Goal: Information Seeking & Learning: Understand process/instructions

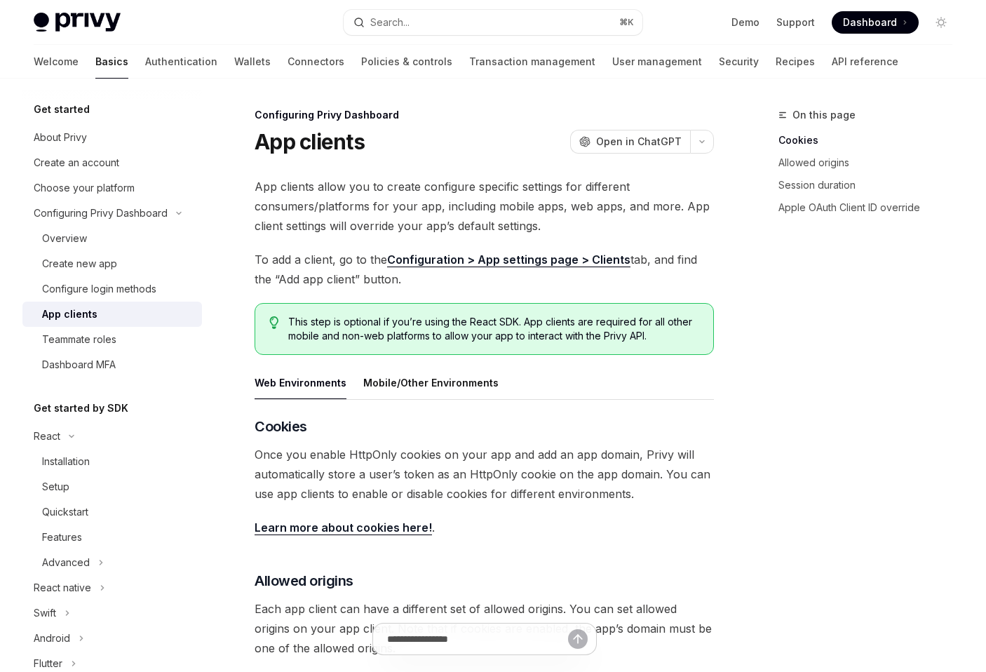
click at [456, 205] on span "App clients allow you to create configure specific settings for different consu…" at bounding box center [483, 206] width 459 height 59
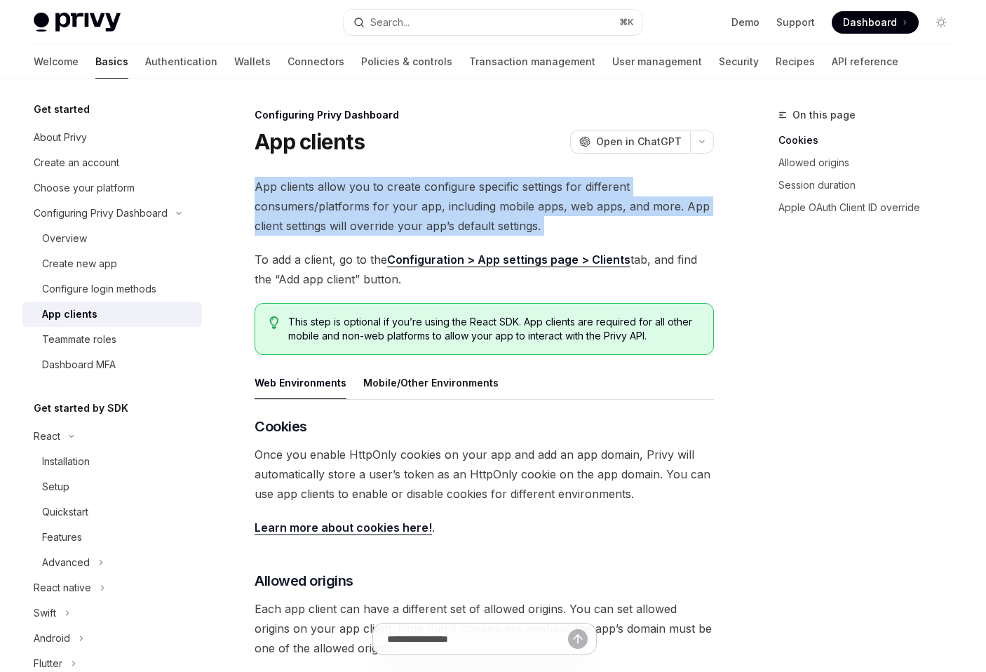
click at [456, 205] on span "App clients allow you to create configure specific settings for different consu…" at bounding box center [483, 206] width 459 height 59
click at [454, 180] on span "App clients allow you to create configure specific settings for different consu…" at bounding box center [483, 206] width 459 height 59
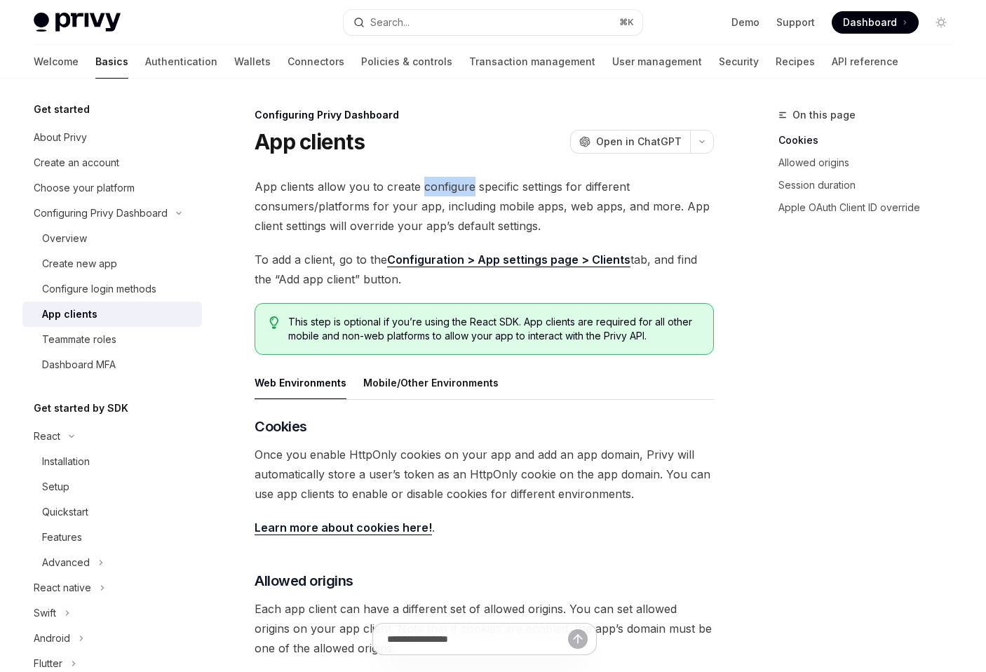
click at [454, 180] on span "App clients allow you to create configure specific settings for different consu…" at bounding box center [483, 206] width 459 height 59
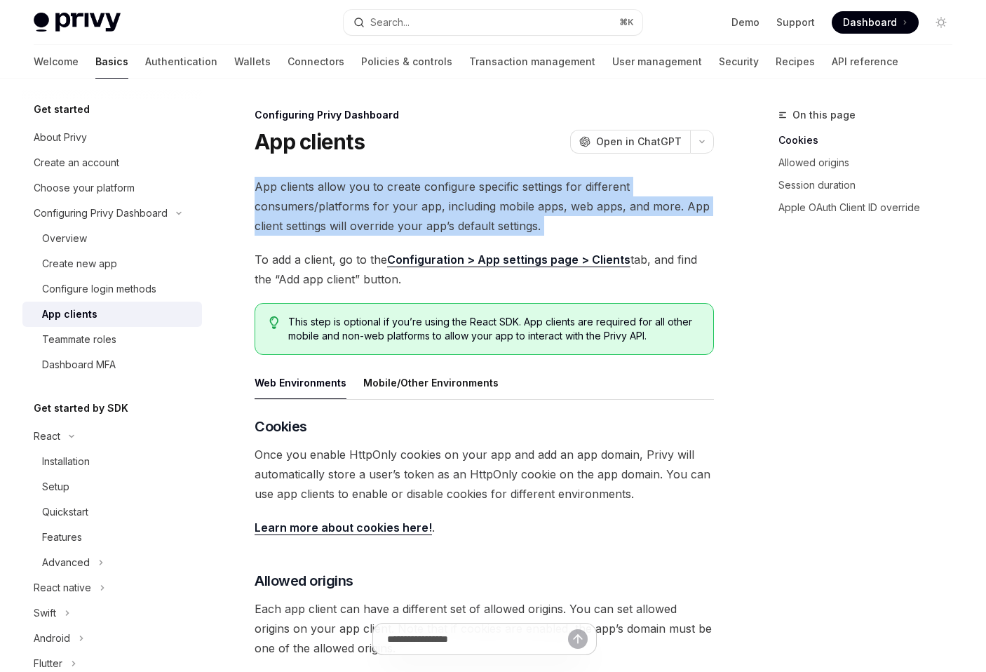
click at [454, 180] on span "App clients allow you to create configure specific settings for different consu…" at bounding box center [483, 206] width 459 height 59
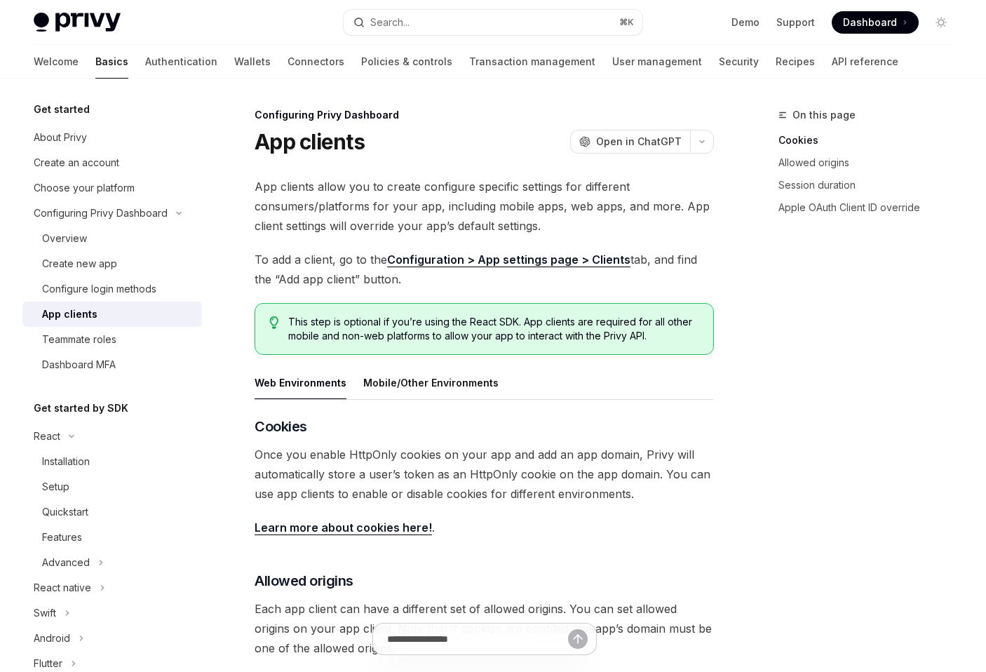
click at [456, 184] on span "App clients allow you to create configure specific settings for different consu…" at bounding box center [483, 206] width 459 height 59
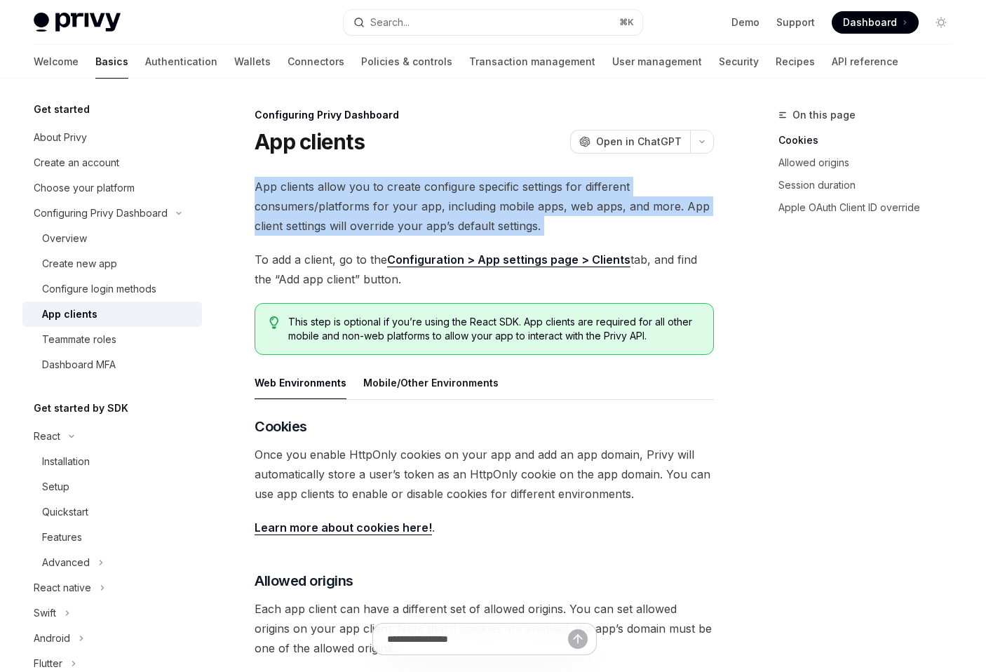
click at [456, 184] on span "App clients allow you to create configure specific settings for different consu…" at bounding box center [483, 206] width 459 height 59
click at [458, 210] on span "App clients allow you to create configure specific settings for different consu…" at bounding box center [483, 206] width 459 height 59
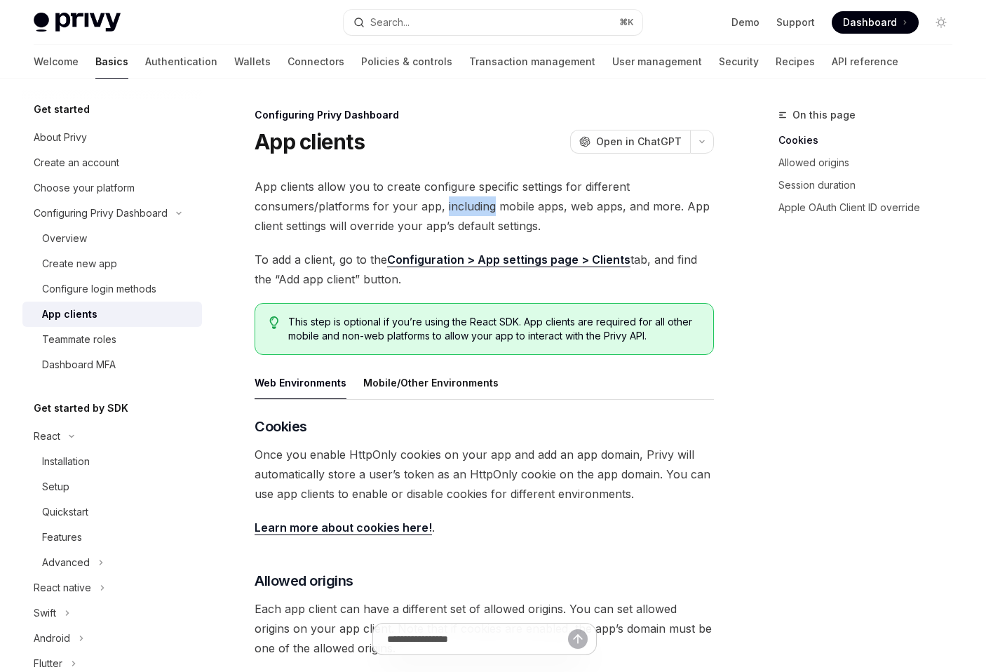
click at [458, 210] on span "App clients allow you to create configure specific settings for different consu…" at bounding box center [483, 206] width 459 height 59
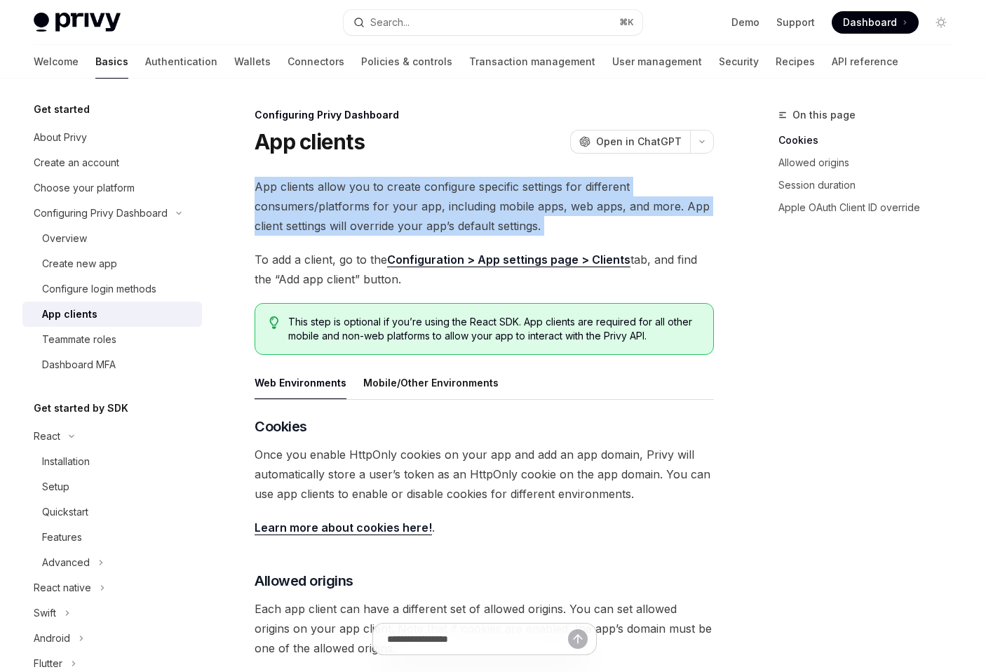
click at [458, 210] on span "App clients allow you to create configure specific settings for different consu…" at bounding box center [483, 206] width 459 height 59
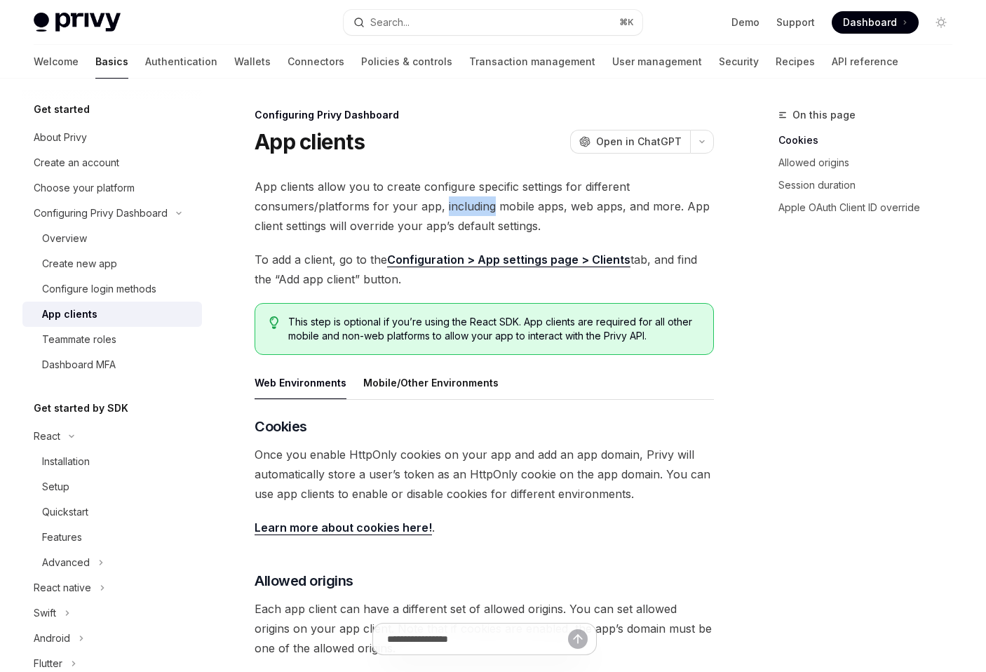
click at [458, 210] on span "App clients allow you to create configure specific settings for different consu…" at bounding box center [483, 206] width 459 height 59
click at [494, 206] on span "App clients allow you to create configure specific settings for different consu…" at bounding box center [483, 206] width 459 height 59
click at [535, 206] on span "App clients allow you to create configure specific settings for different consu…" at bounding box center [483, 206] width 459 height 59
drag, startPoint x: 556, startPoint y: 208, endPoint x: 441, endPoint y: 208, distance: 115.0
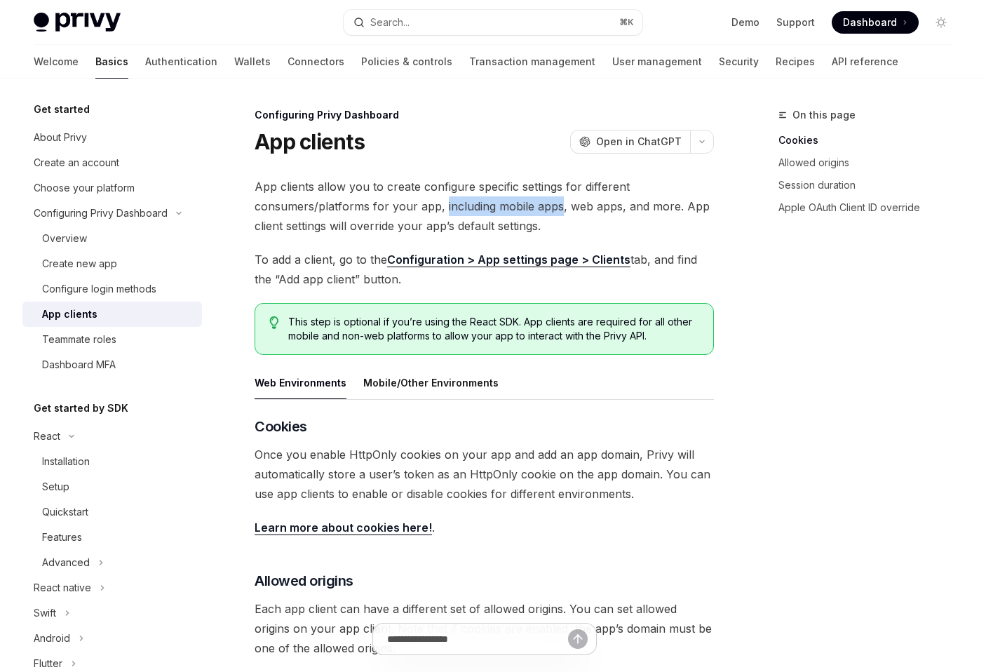
click at [441, 208] on span "App clients allow you to create configure specific settings for different consu…" at bounding box center [483, 206] width 459 height 59
click at [512, 194] on span "App clients allow you to create configure specific settings for different consu…" at bounding box center [483, 206] width 459 height 59
type textarea "*"
